Goal: Information Seeking & Learning: Learn about a topic

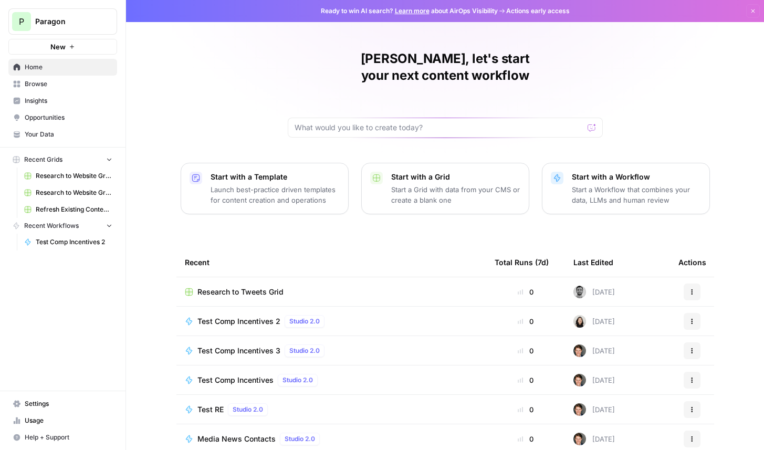
click at [52, 98] on span "Insights" at bounding box center [69, 100] width 88 height 9
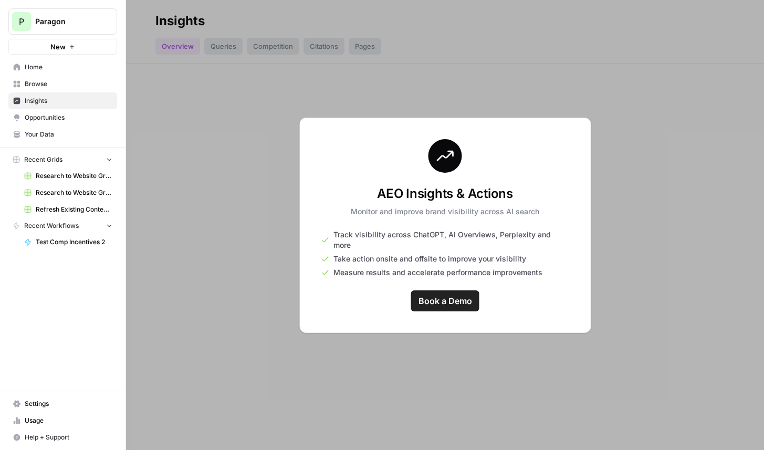
click at [71, 22] on span "Paragon" at bounding box center [66, 21] width 63 height 10
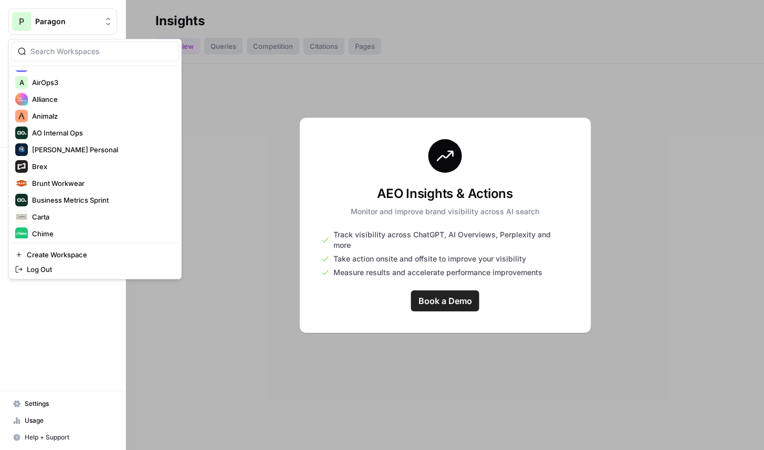
scroll to position [231, 0]
click at [94, 161] on span "Brex" at bounding box center [101, 166] width 139 height 10
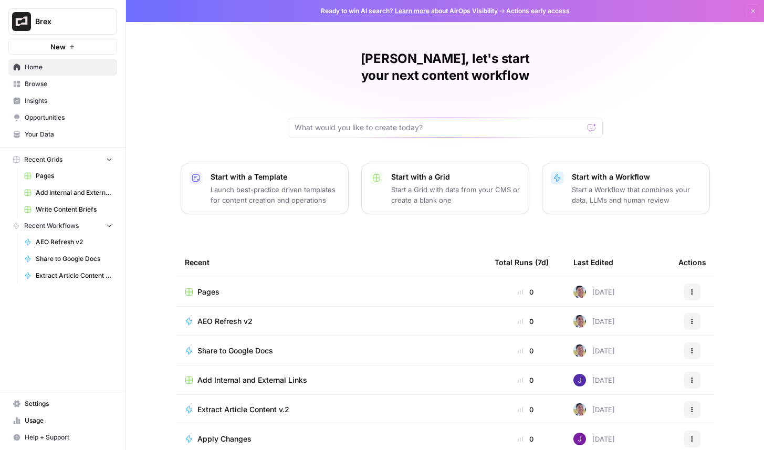
click at [81, 96] on link "Insights" at bounding box center [62, 100] width 109 height 17
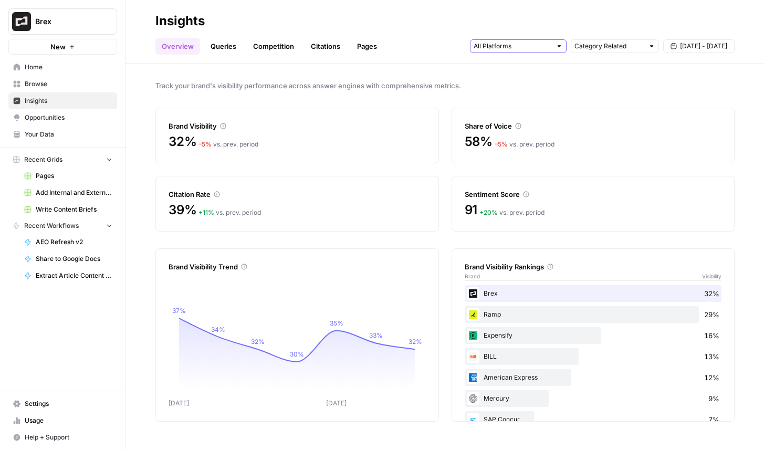
click at [511, 49] on input "text" at bounding box center [512, 46] width 78 height 10
click at [520, 99] on span "Perplexity" at bounding box center [517, 98] width 54 height 10
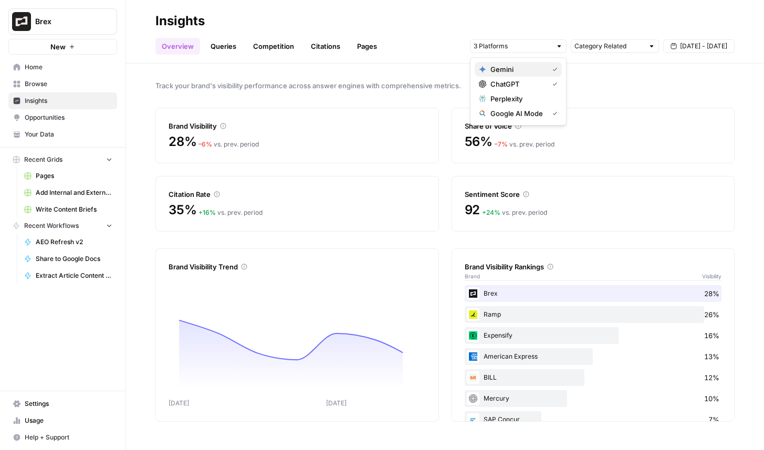
click at [531, 74] on span "Gemini" at bounding box center [517, 69] width 54 height 10
click at [533, 114] on span "Google AI Mode" at bounding box center [517, 113] width 54 height 10
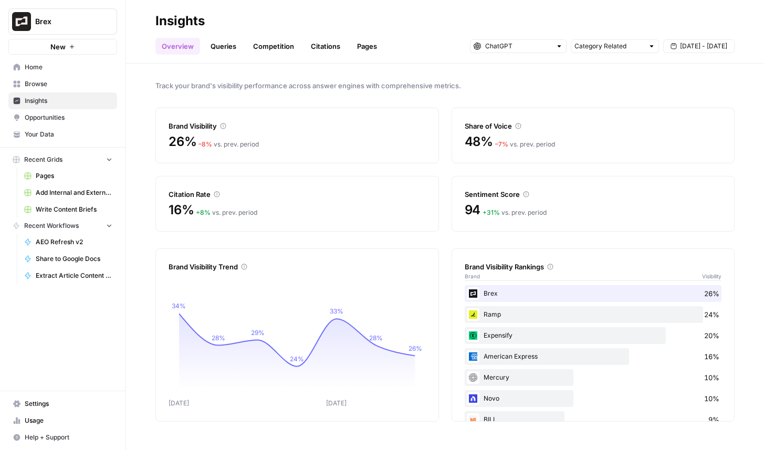
click at [368, 151] on div "26% – 8 % vs. prev. period" at bounding box center [296, 147] width 257 height 29
click at [212, 46] on link "Queries" at bounding box center [223, 46] width 38 height 17
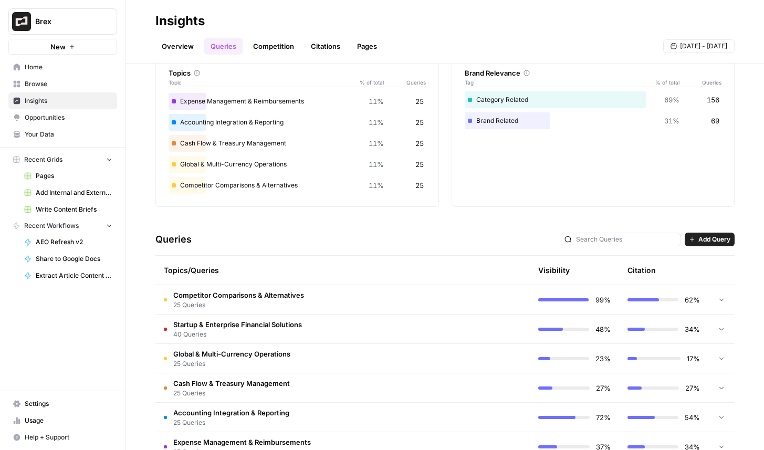
scroll to position [140, 0]
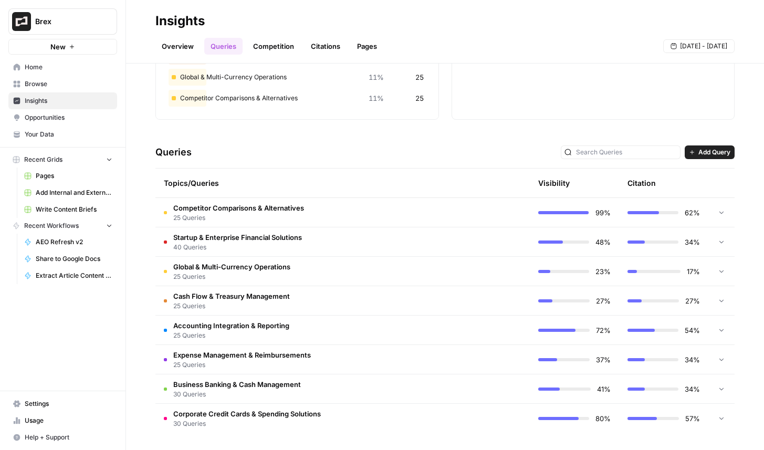
click at [717, 207] on div at bounding box center [720, 212] width 9 height 29
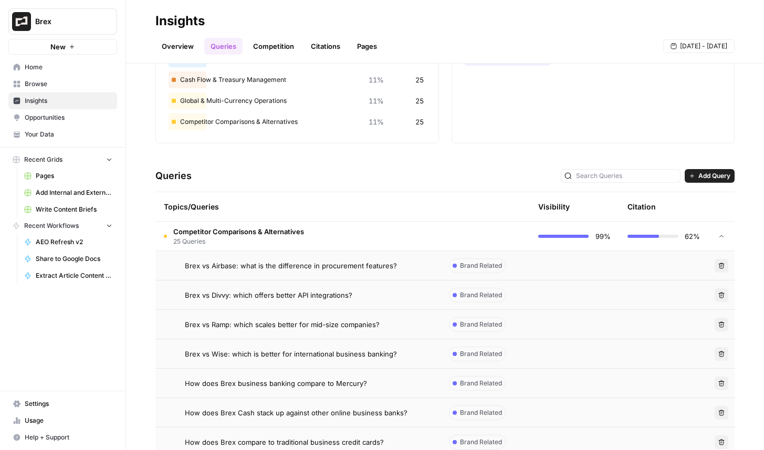
scroll to position [0, 0]
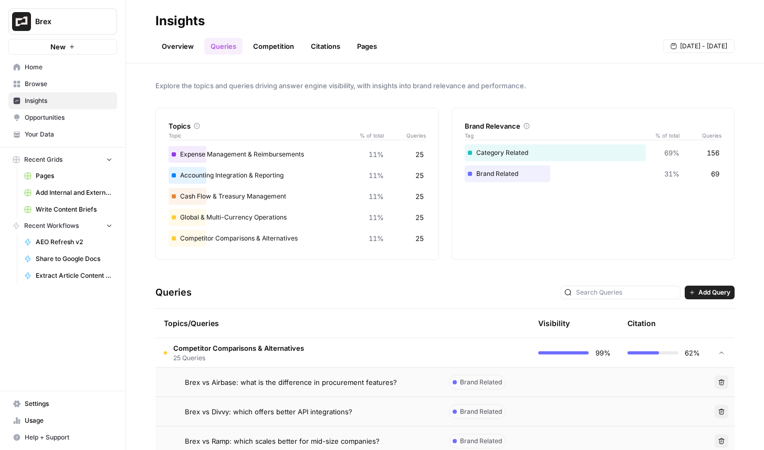
click at [716, 348] on div at bounding box center [720, 352] width 9 height 29
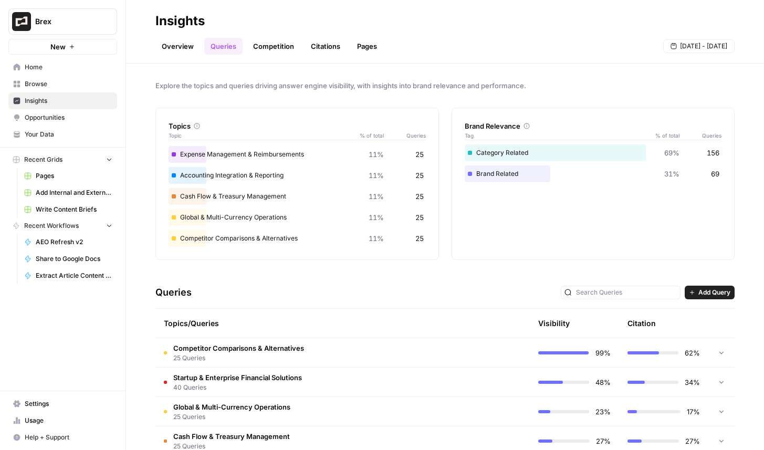
click at [316, 45] on link "Citations" at bounding box center [325, 46] width 42 height 17
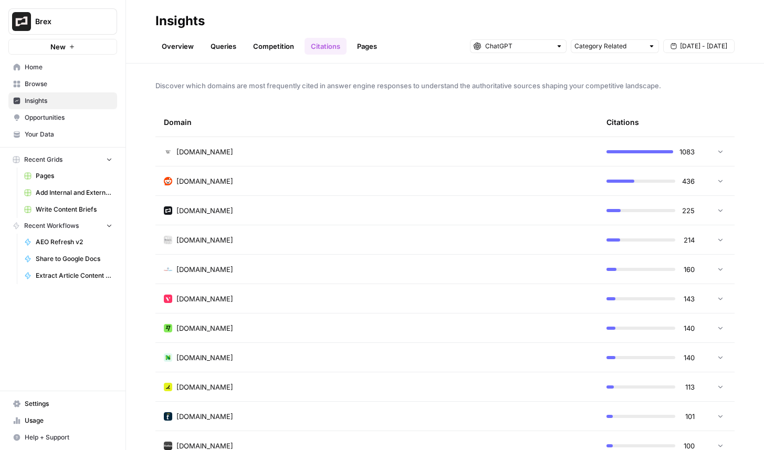
click at [721, 157] on td at bounding box center [718, 151] width 31 height 29
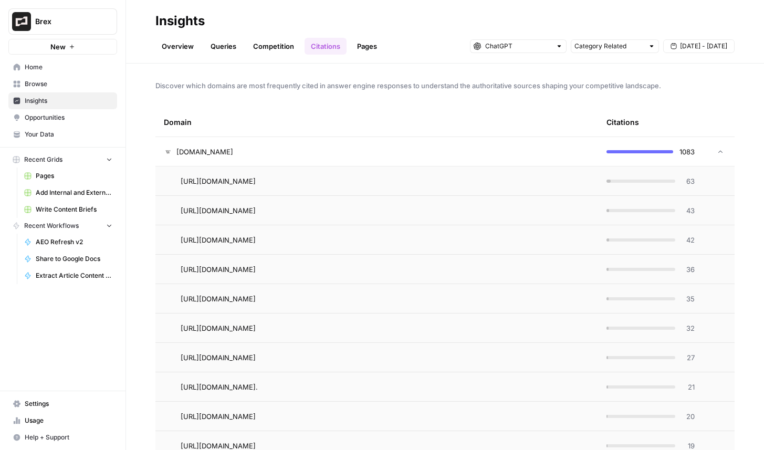
click at [717, 149] on icon at bounding box center [719, 151] width 7 height 7
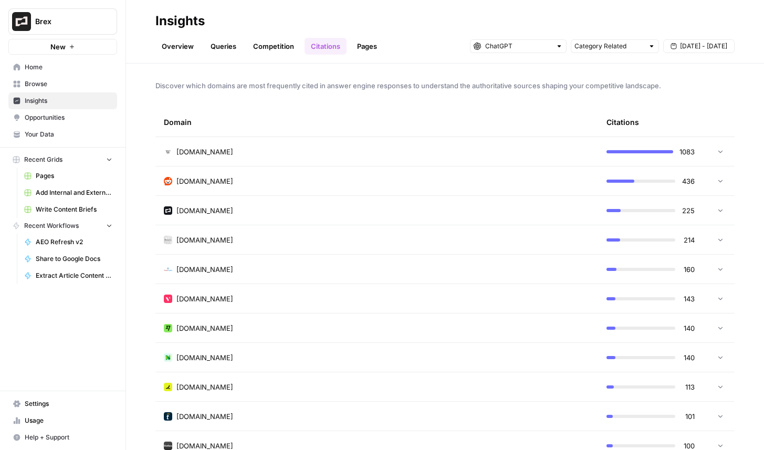
click at [368, 48] on link "Pages" at bounding box center [367, 46] width 33 height 17
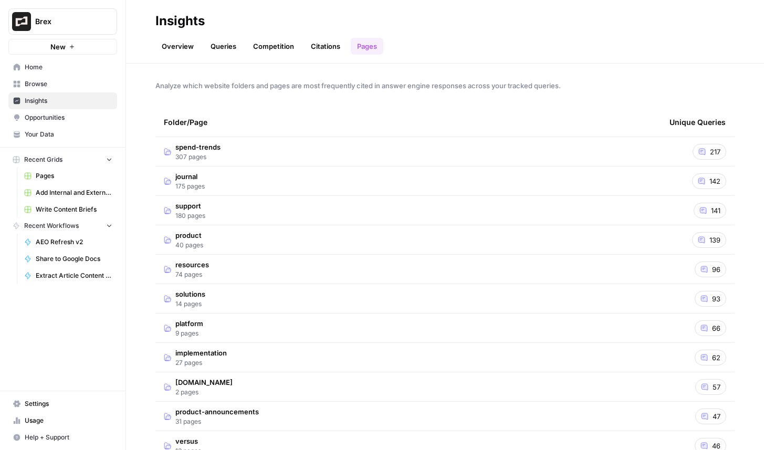
click at [242, 150] on td "spend-trends 307 pages" at bounding box center [407, 151] width 505 height 29
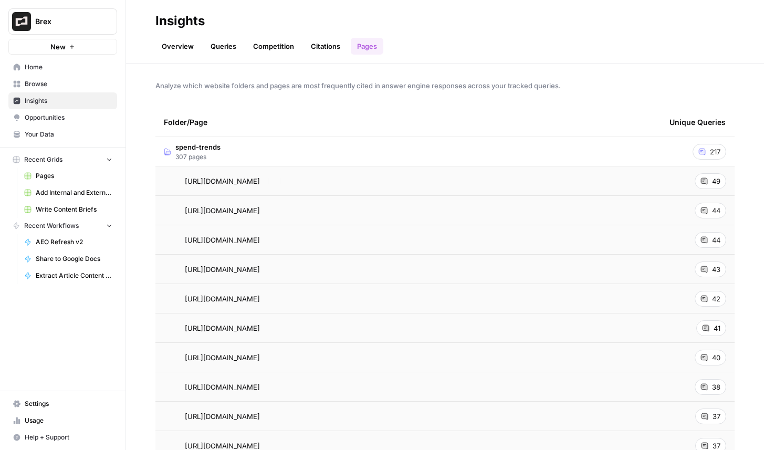
click at [224, 147] on td "spend-trends 307 pages" at bounding box center [407, 151] width 505 height 29
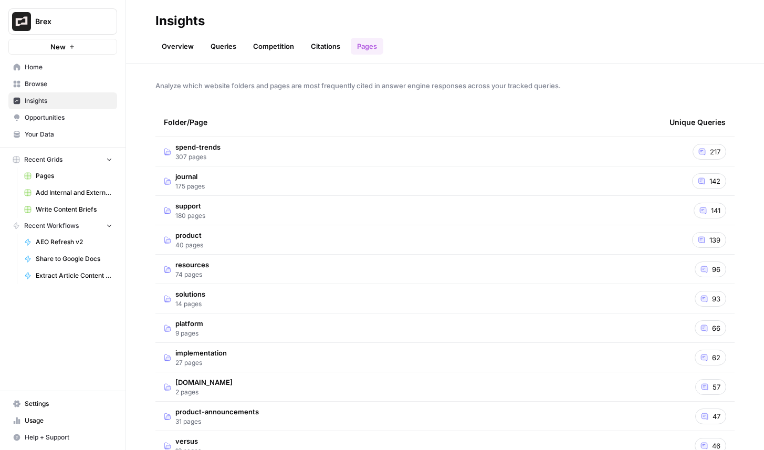
click at [241, 240] on td "product 40 pages" at bounding box center [407, 239] width 505 height 29
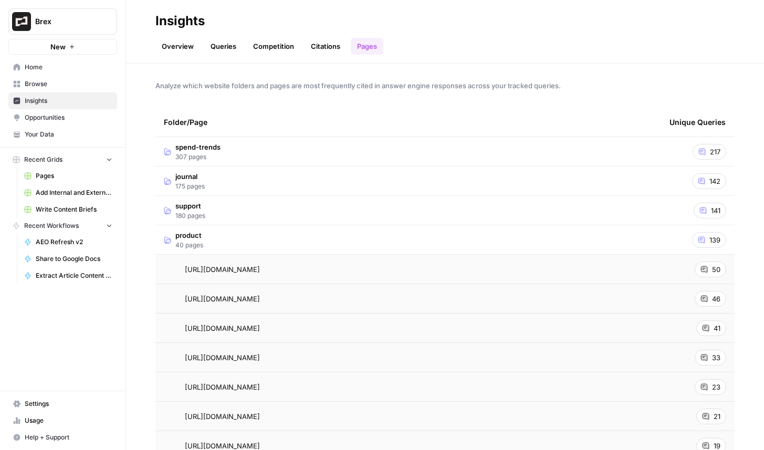
click at [241, 240] on td "product 40 pages" at bounding box center [407, 239] width 505 height 29
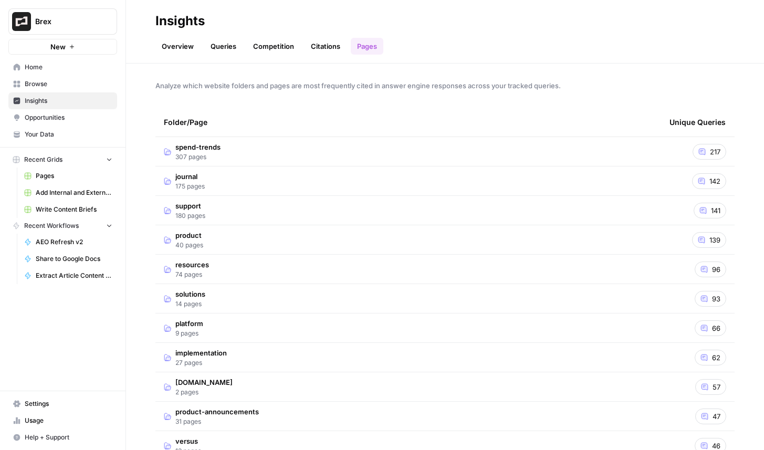
click at [216, 176] on td "journal 175 pages" at bounding box center [407, 180] width 505 height 29
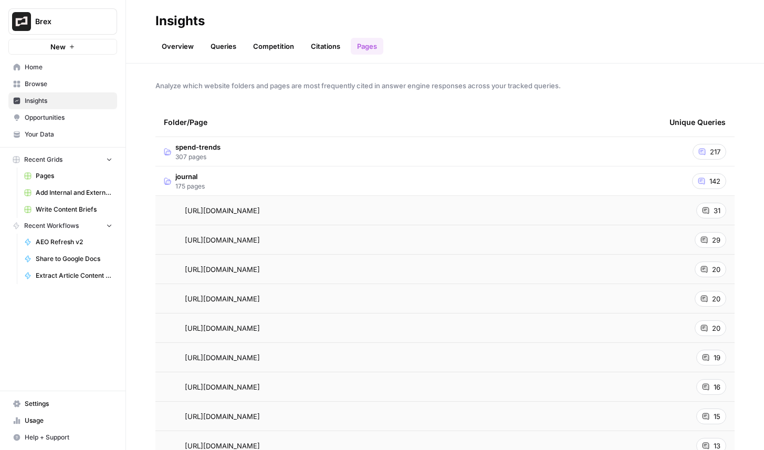
click at [260, 147] on td "spend-trends 307 pages" at bounding box center [407, 151] width 505 height 29
click at [242, 193] on td "journal 175 pages" at bounding box center [407, 180] width 505 height 29
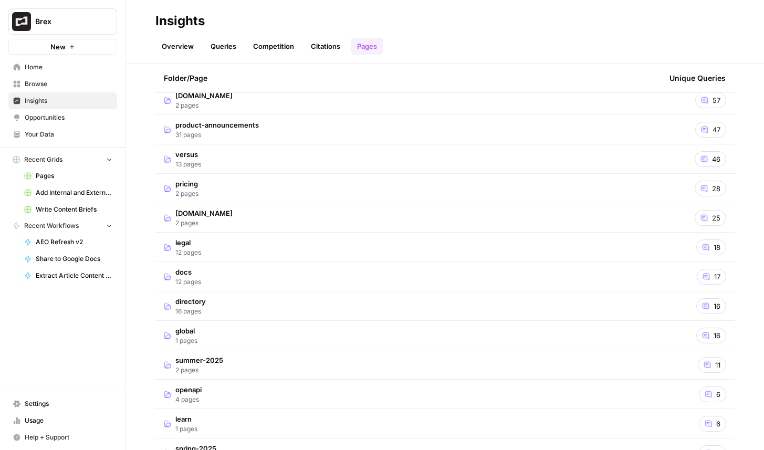
scroll to position [315, 0]
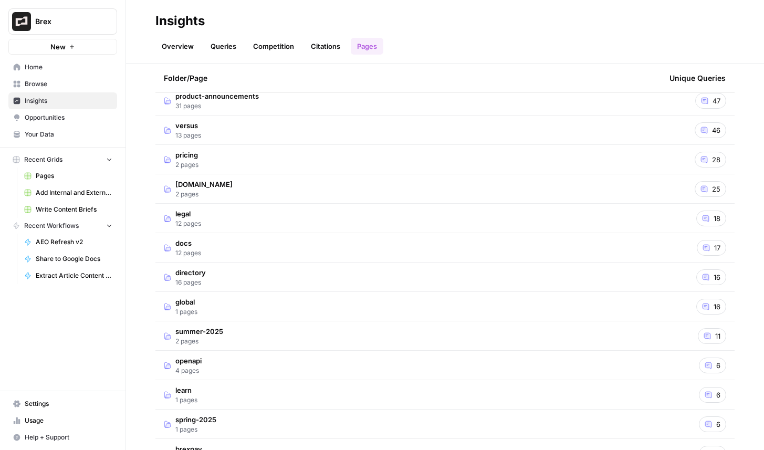
click at [257, 188] on td "[DOMAIN_NAME] 2 pages" at bounding box center [407, 188] width 505 height 29
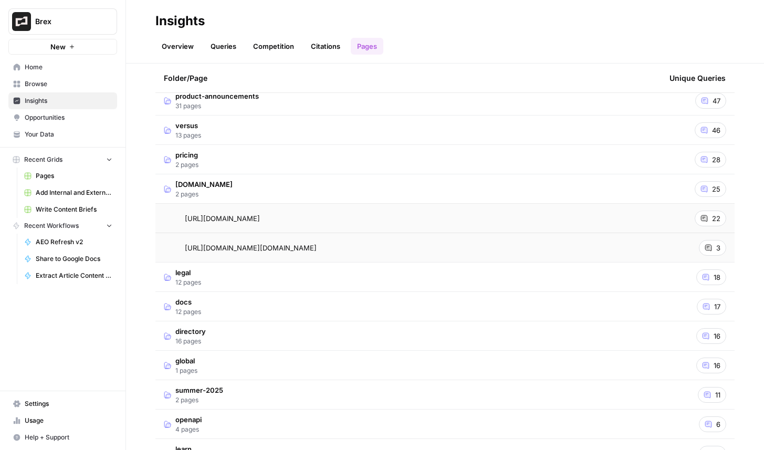
click at [232, 187] on span "[DOMAIN_NAME]" at bounding box center [203, 184] width 57 height 10
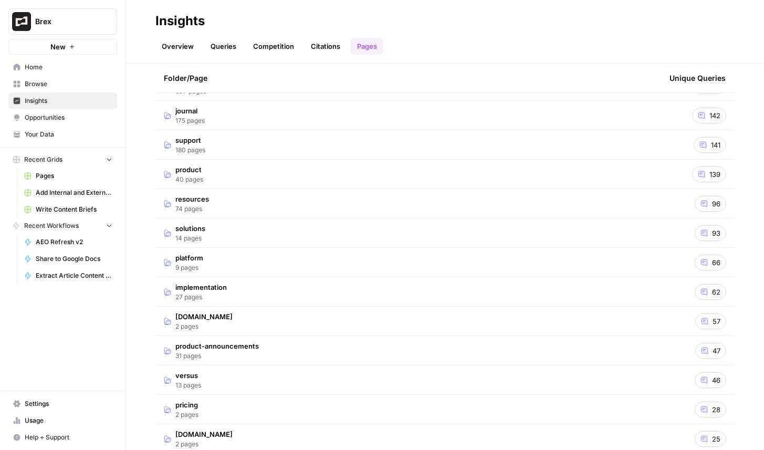
scroll to position [0, 0]
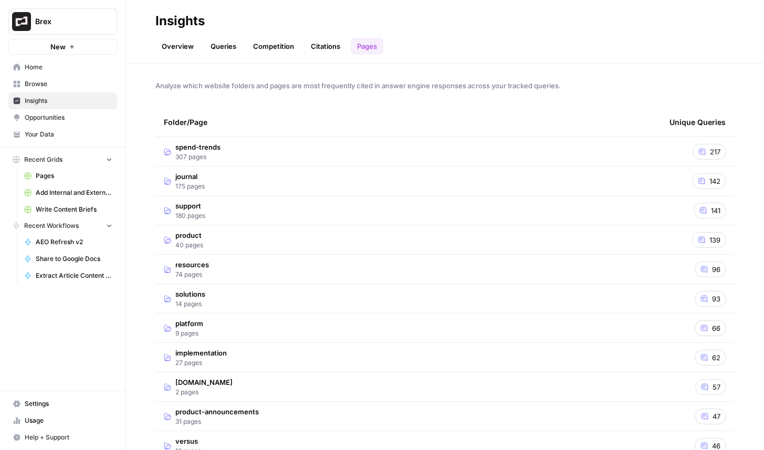
click at [326, 47] on link "Citations" at bounding box center [325, 46] width 42 height 17
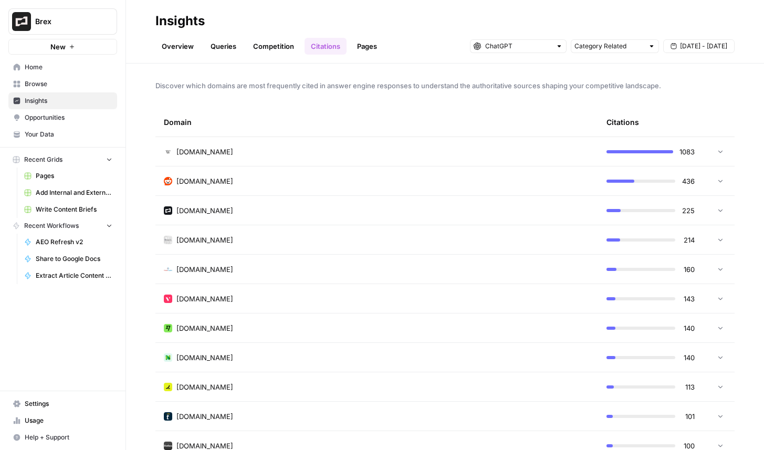
click at [270, 47] on link "Competition" at bounding box center [274, 46] width 54 height 17
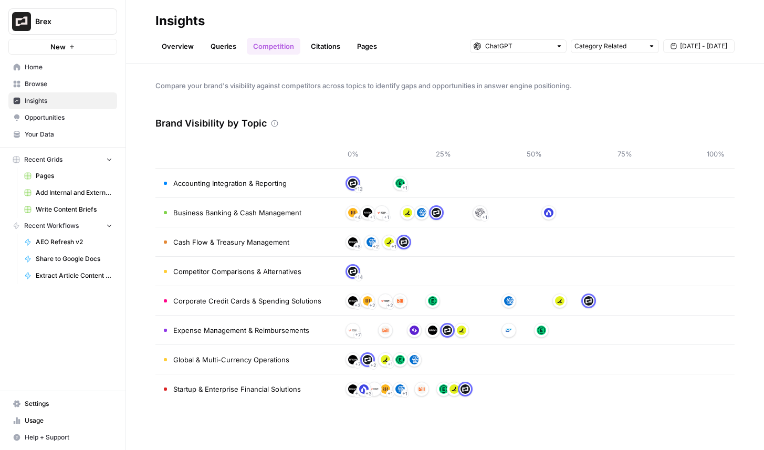
click at [271, 121] on icon at bounding box center [274, 123] width 7 height 7
click at [229, 47] on link "Queries" at bounding box center [223, 46] width 38 height 17
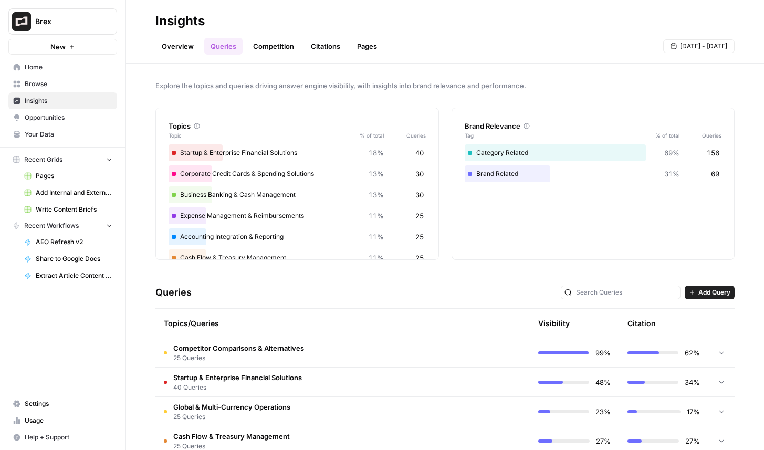
click at [315, 51] on link "Citations" at bounding box center [325, 46] width 42 height 17
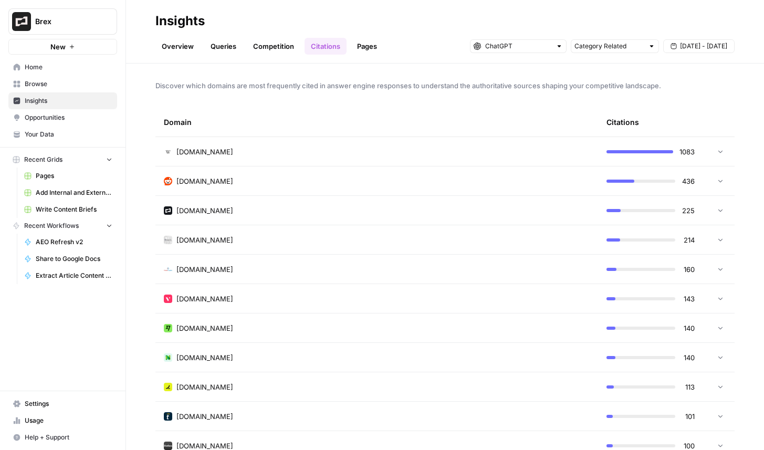
click at [353, 156] on div "[DOMAIN_NAME]" at bounding box center [377, 151] width 426 height 10
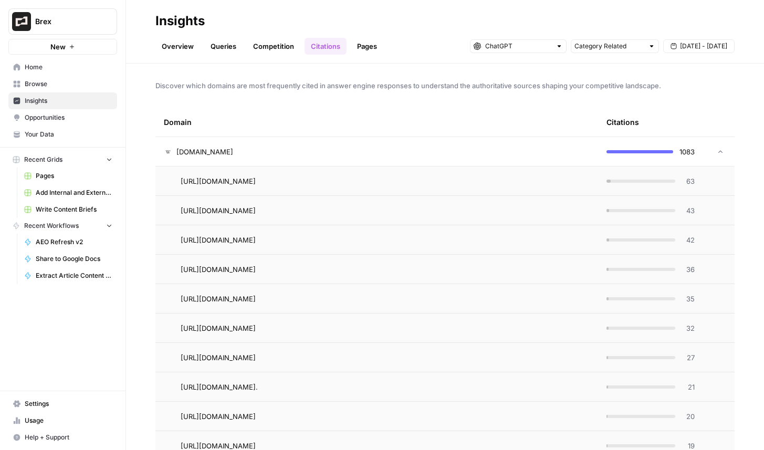
click at [353, 156] on div "[DOMAIN_NAME]" at bounding box center [377, 151] width 426 height 10
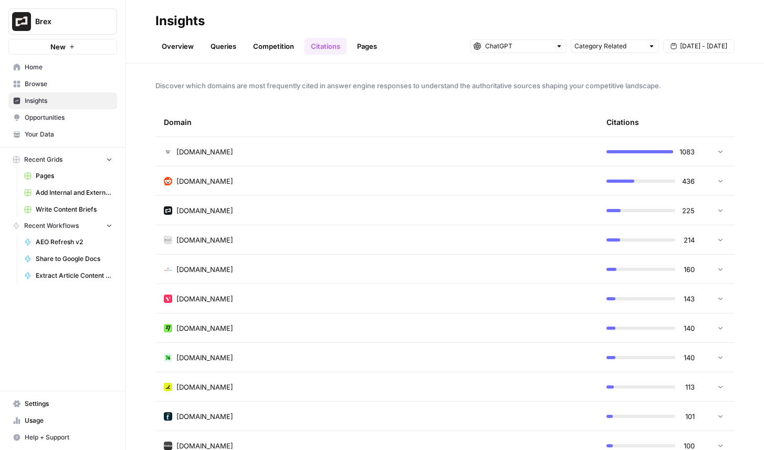
click at [184, 49] on link "Overview" at bounding box center [177, 46] width 45 height 17
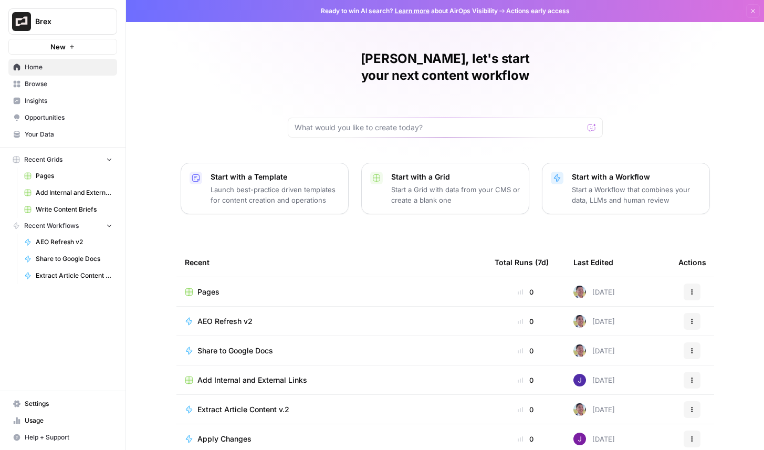
click at [420, 12] on link "Learn more" at bounding box center [412, 11] width 35 height 8
click at [70, 105] on link "Insights" at bounding box center [62, 100] width 109 height 17
